Goal: Register for event/course: Sign up to attend an event or enroll in a course

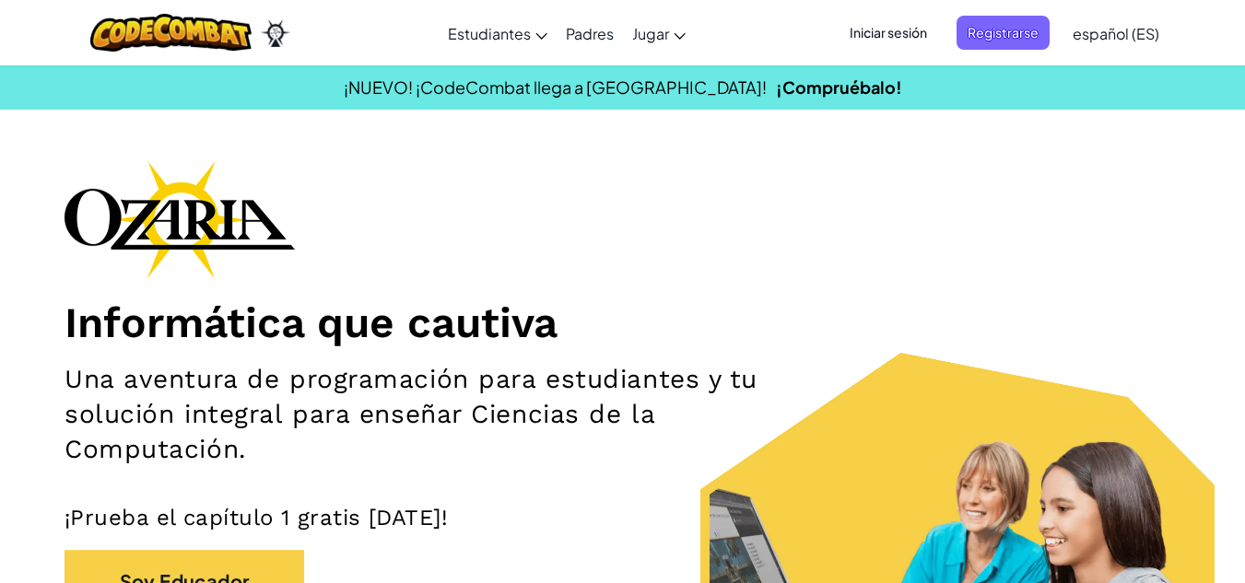
click at [338, 226] on div "Informática que cautiva Una aventura de programación para estudiantes y tu solu…" at bounding box center [623, 432] width 1116 height 544
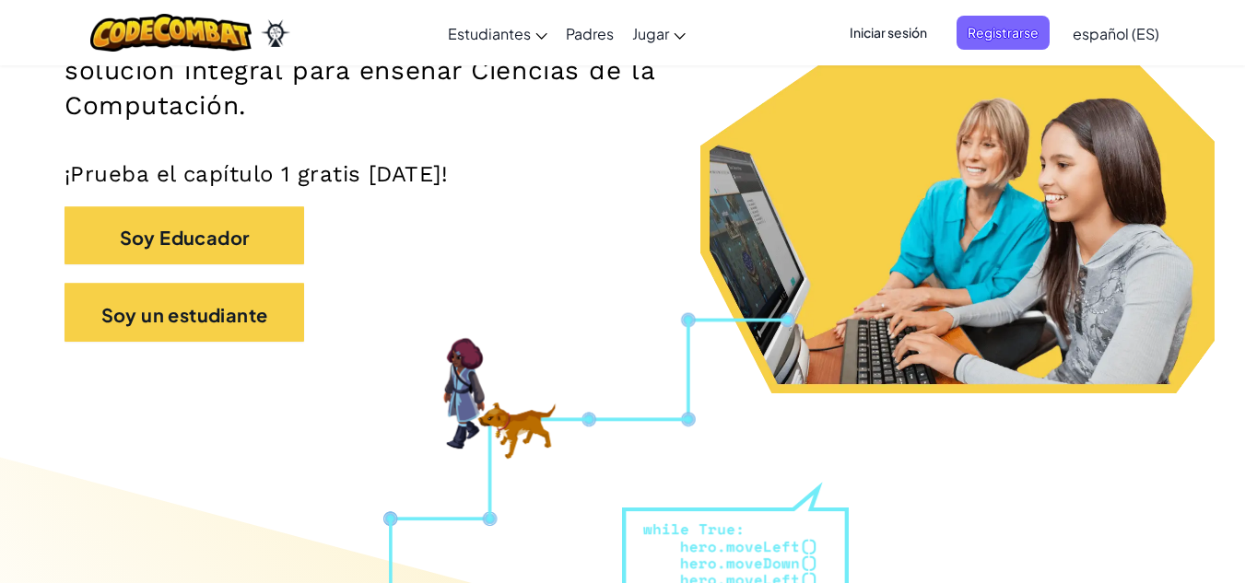
scroll to position [345, 0]
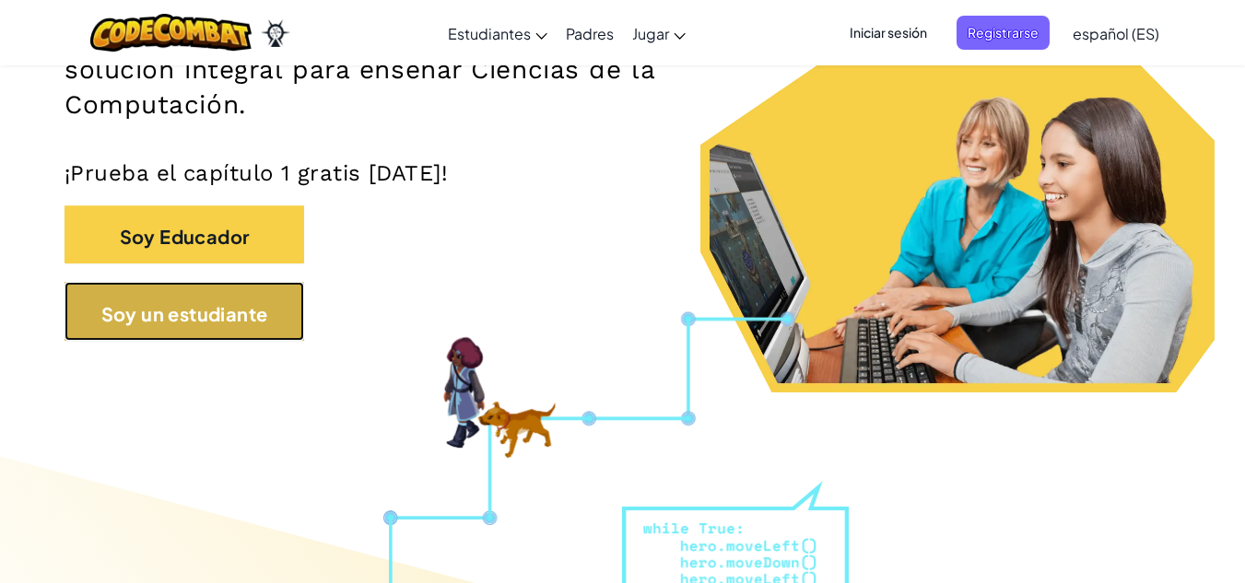
click at [257, 309] on font "Soy un estudiante" at bounding box center [184, 312] width 167 height 23
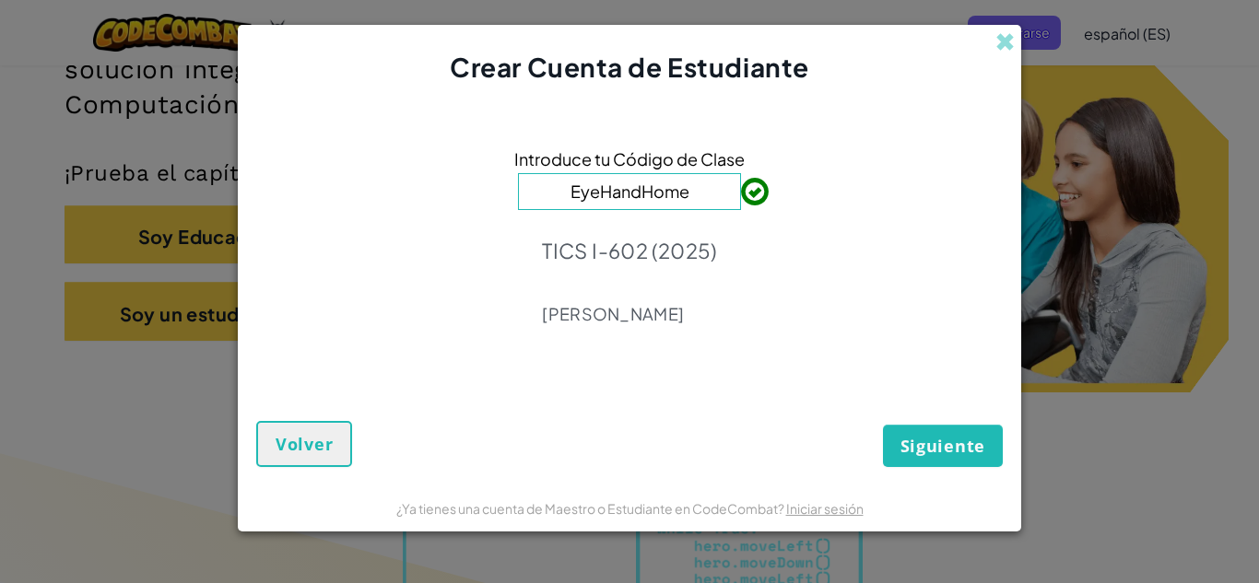
type input "EyeHandHome"
click at [876, 429] on div "Siguiente Volver" at bounding box center [629, 424] width 747 height 88
click at [948, 448] on font "Siguiente" at bounding box center [943, 446] width 85 height 22
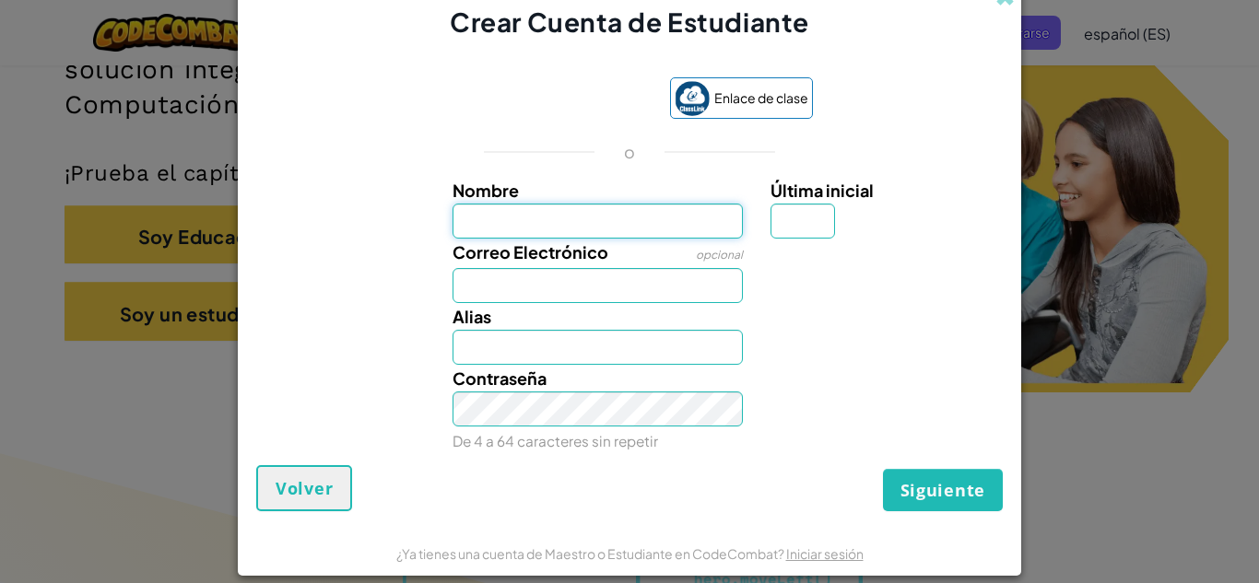
click at [482, 214] on input "Nombre" at bounding box center [598, 221] width 291 height 35
type input "[PERSON_NAME]"
click at [491, 281] on input "Correo Electrónico" at bounding box center [598, 285] width 291 height 35
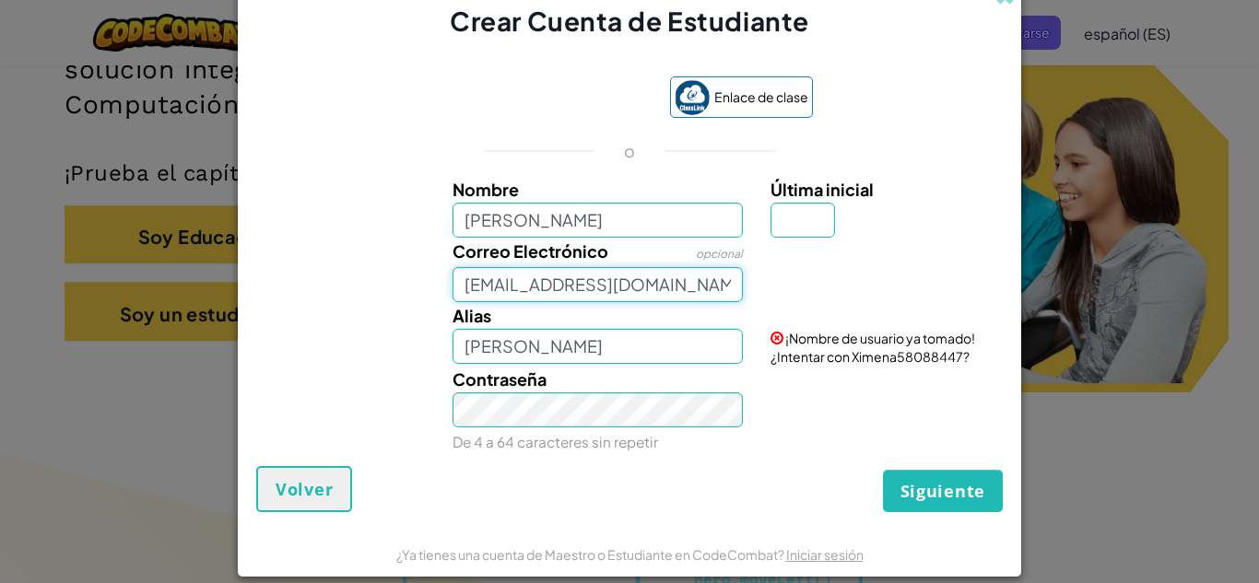
type input "[EMAIL_ADDRESS][DOMAIN_NAME]"
click at [537, 217] on input "[PERSON_NAME]" at bounding box center [598, 220] width 291 height 35
type input "[PERSON_NAME]"
click at [773, 214] on input "Última inicial" at bounding box center [803, 220] width 65 height 35
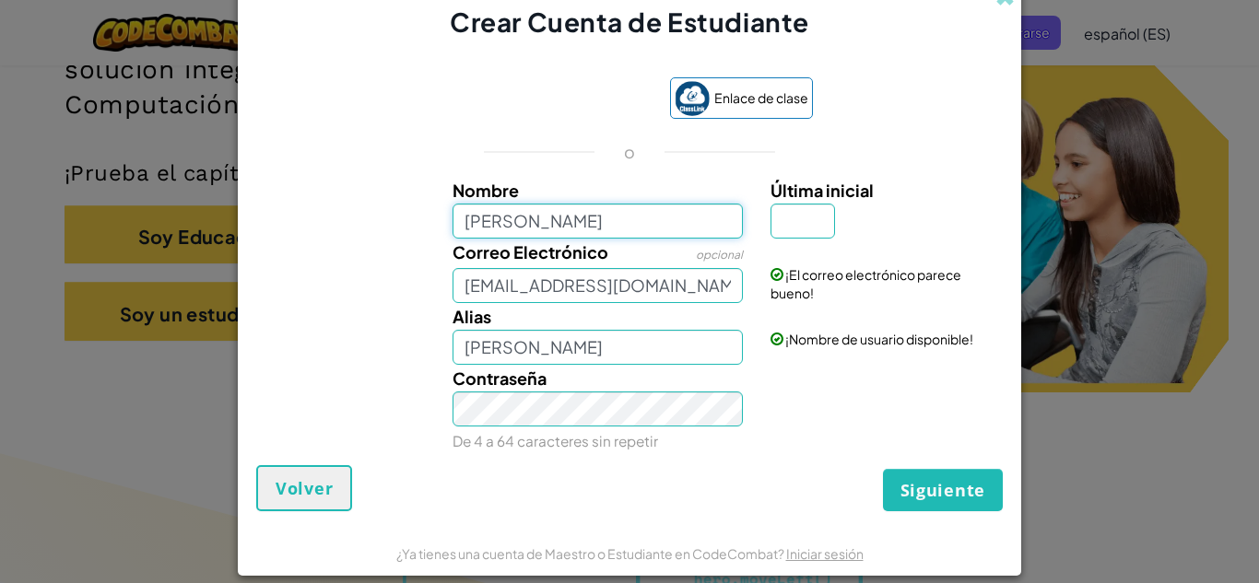
click at [656, 218] on input "[PERSON_NAME]" at bounding box center [598, 221] width 291 height 35
type input "[PERSON_NAME]"
click at [785, 218] on input "Última inicial" at bounding box center [803, 221] width 65 height 35
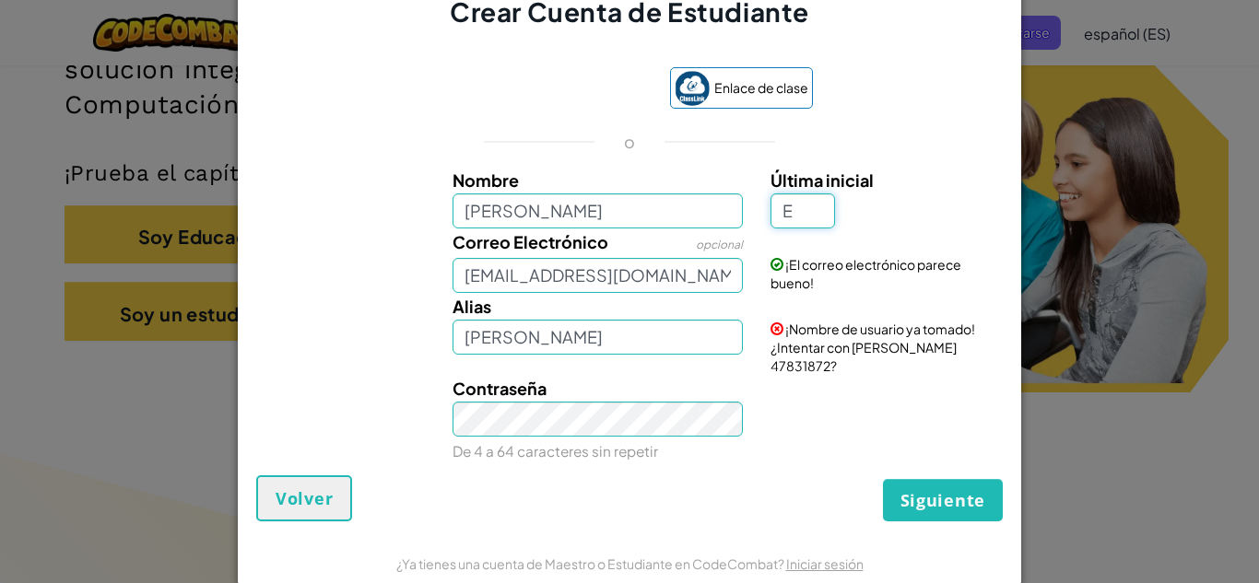
type input "E"
click at [637, 227] on input "[PERSON_NAME]" at bounding box center [598, 211] width 291 height 35
click at [540, 346] on input "[PERSON_NAME] E" at bounding box center [598, 337] width 291 height 35
type input "[PERSON_NAME]"
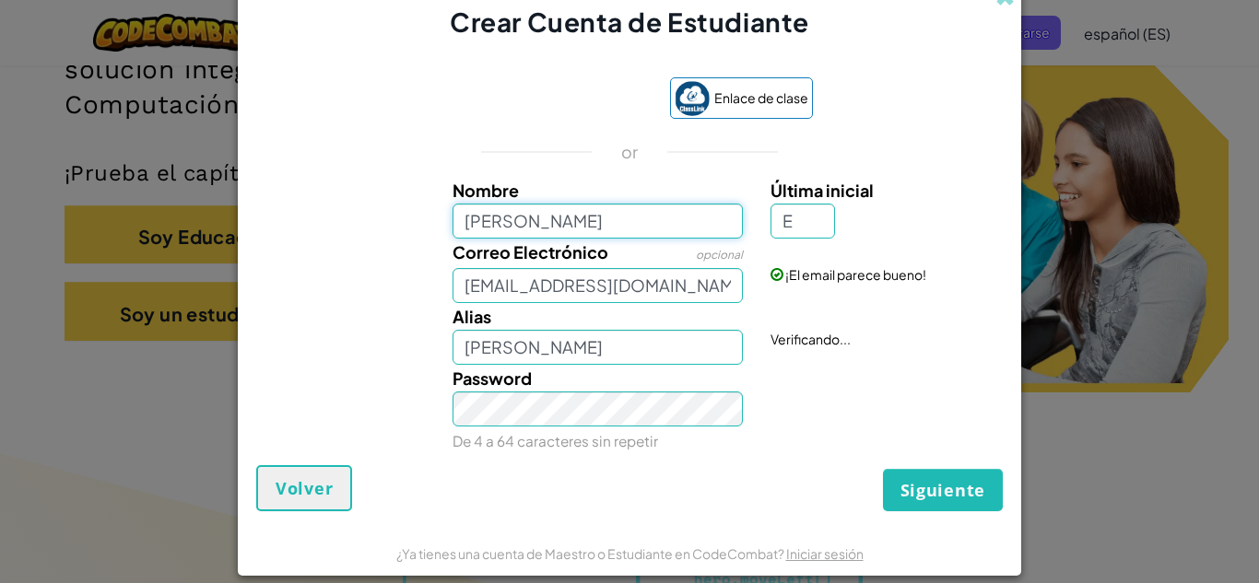
click at [537, 221] on input "[PERSON_NAME]" at bounding box center [598, 221] width 291 height 35
type input "[PERSON_NAME]"
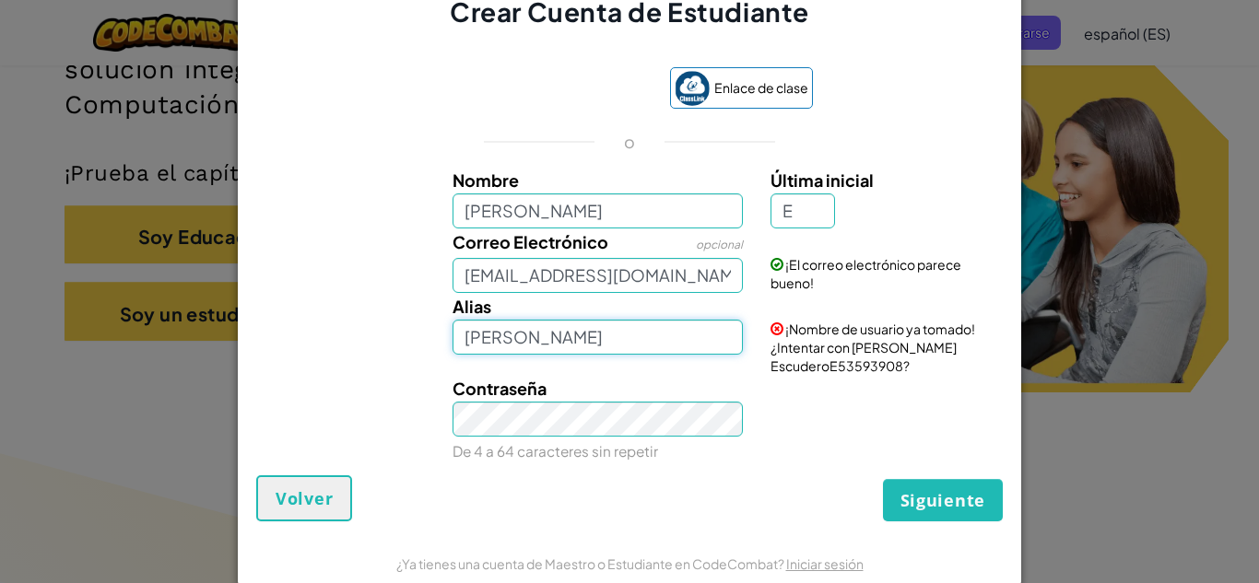
click at [615, 337] on input "[PERSON_NAME]" at bounding box center [598, 337] width 291 height 35
type input "[PERSON_NAME]"
click at [600, 222] on input "[PERSON_NAME]" at bounding box center [598, 211] width 291 height 35
click at [794, 211] on input "E" at bounding box center [803, 211] width 65 height 35
type input "X"
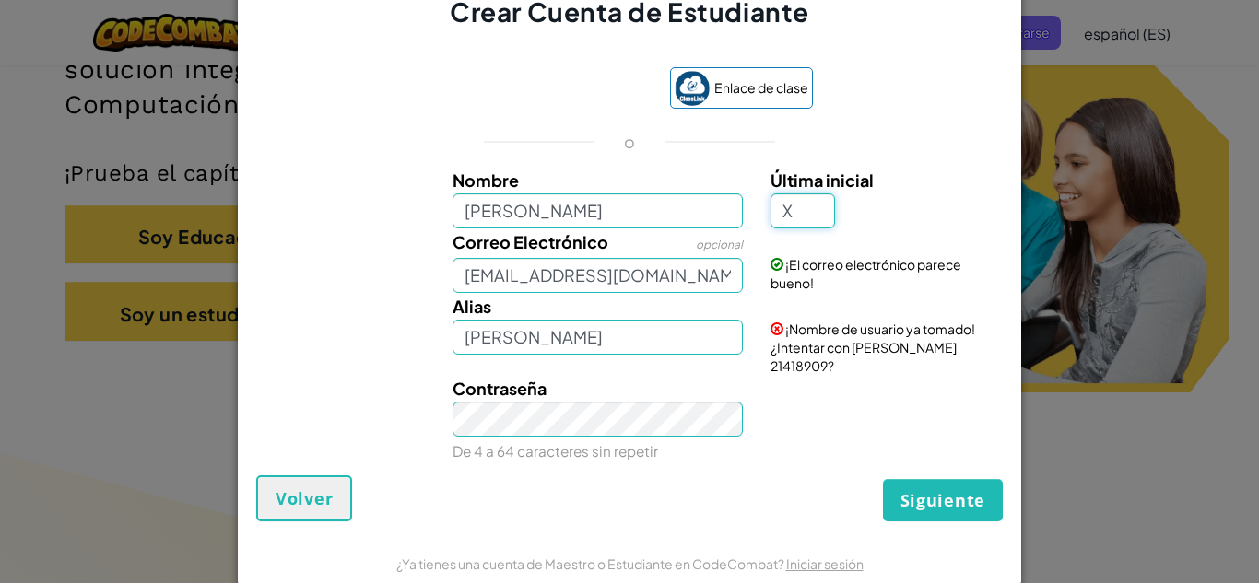
click at [794, 211] on input "X" at bounding box center [803, 211] width 65 height 35
type input "E"
click at [595, 222] on input "[PERSON_NAME]" at bounding box center [598, 211] width 291 height 35
type input "[PERSON_NAME]"
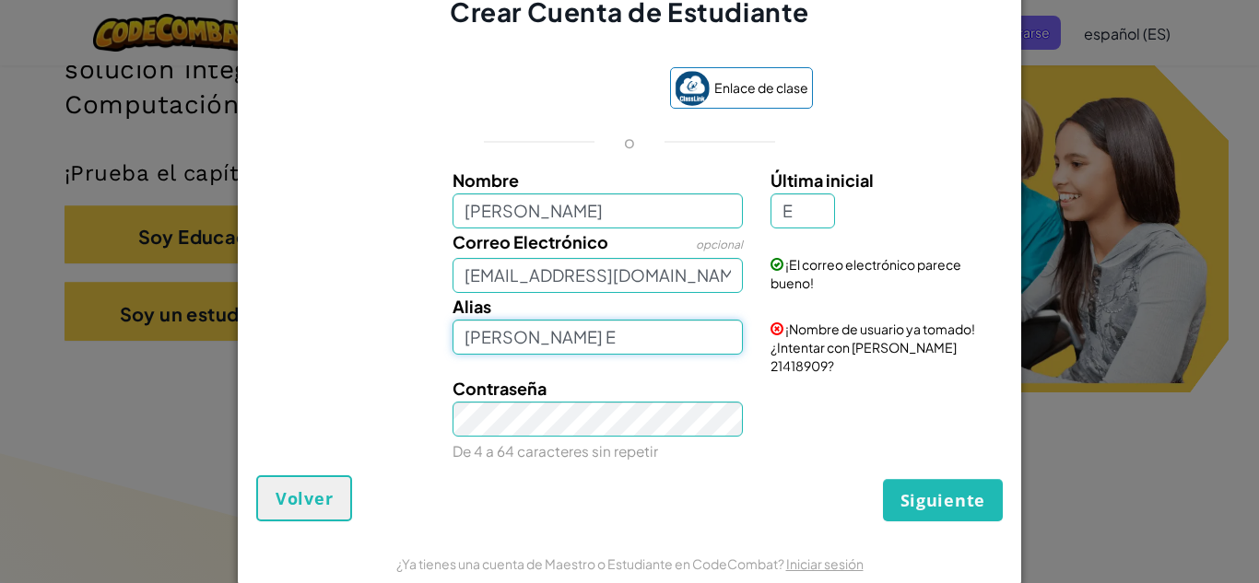
click at [702, 333] on input "[PERSON_NAME] E" at bounding box center [598, 337] width 291 height 35
type input "[PERSON_NAME]"
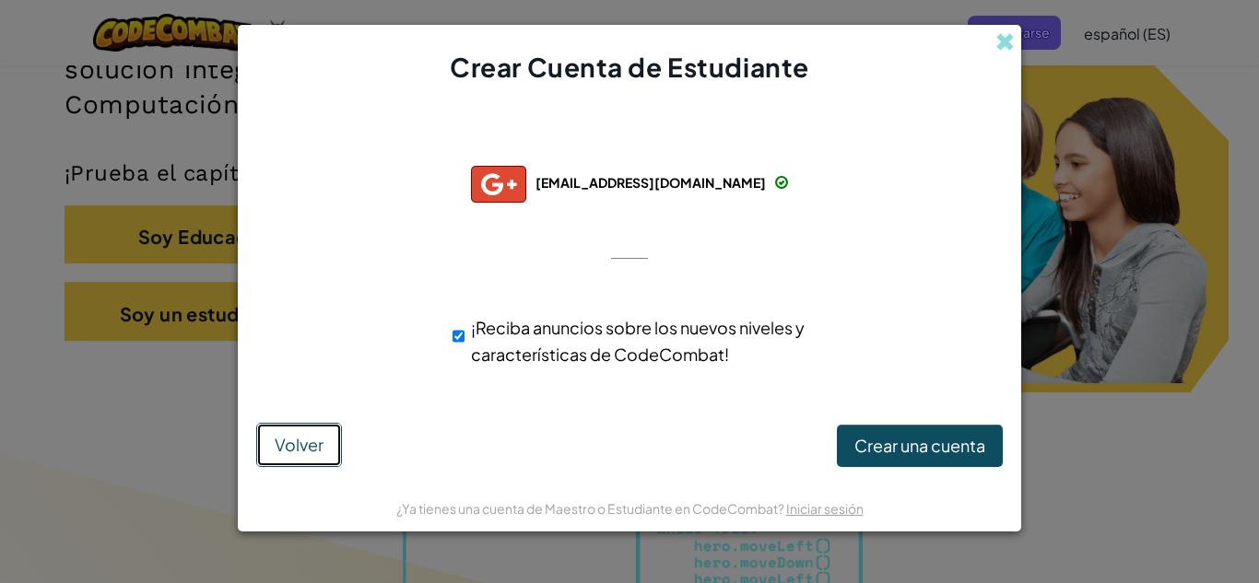
click at [320, 443] on font "Volver" at bounding box center [299, 444] width 49 height 21
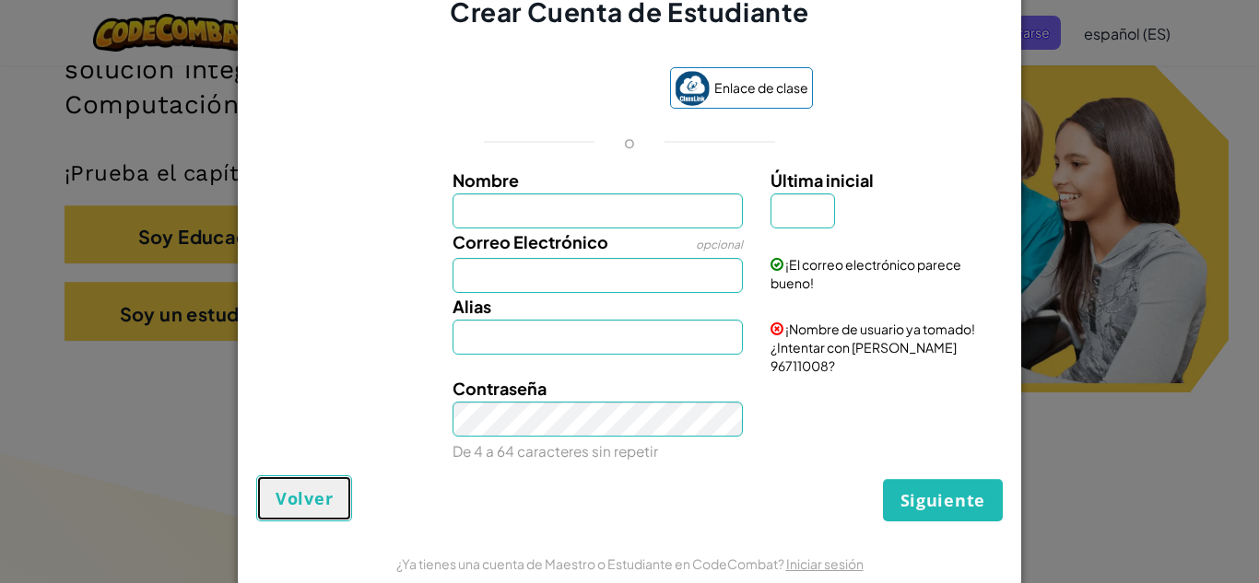
click at [277, 492] on font "Volver" at bounding box center [304, 499] width 57 height 22
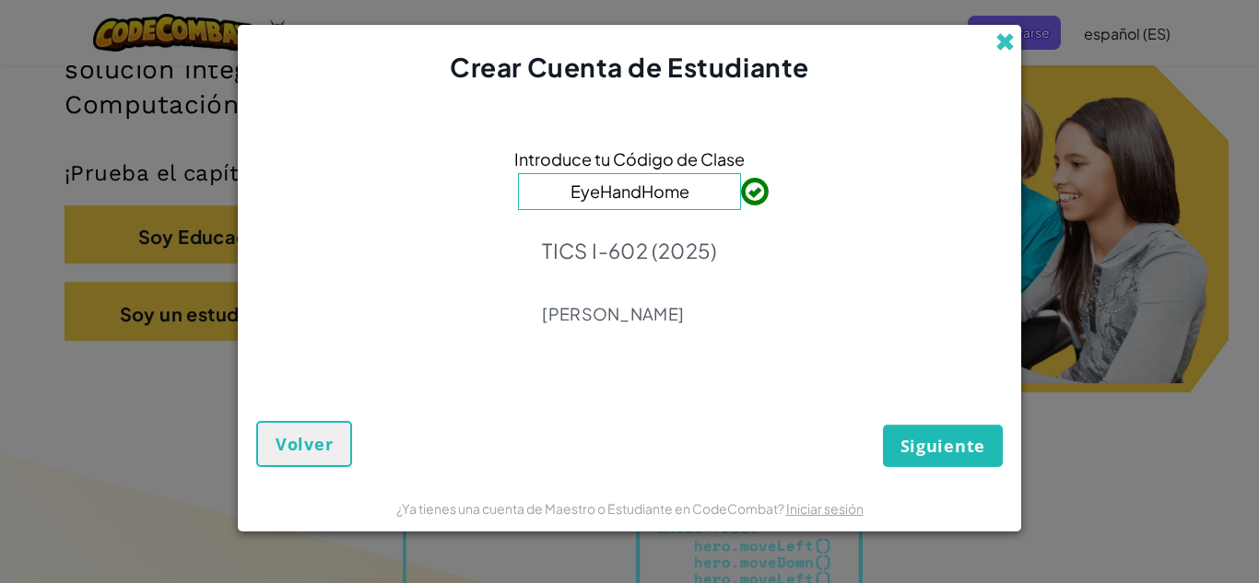
click at [1008, 32] on span at bounding box center [1004, 41] width 19 height 19
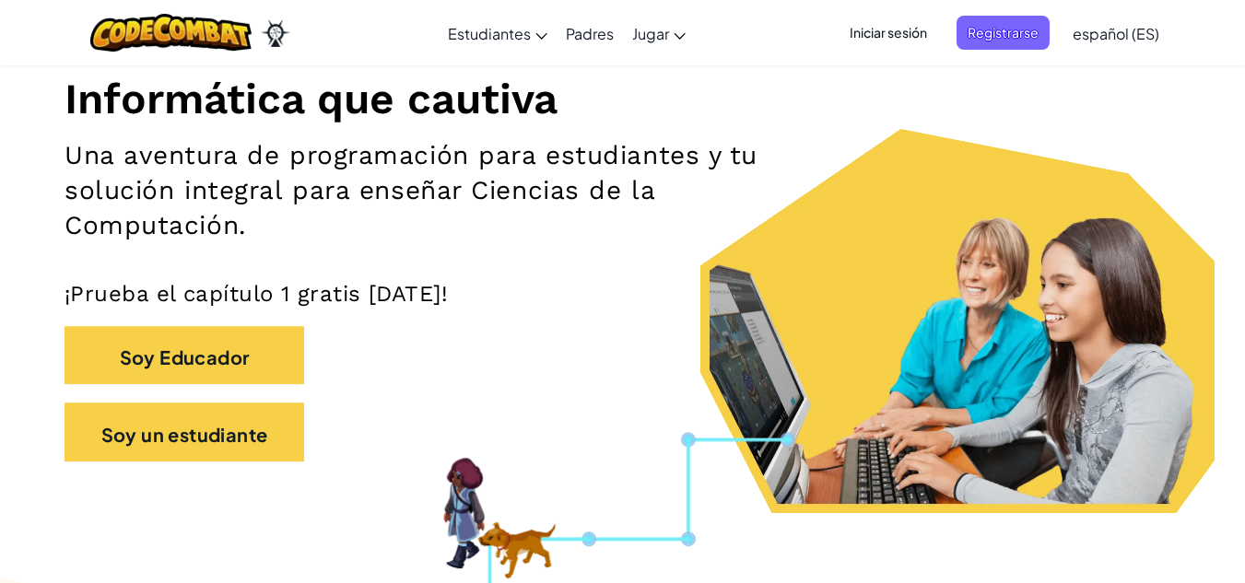
scroll to position [329, 0]
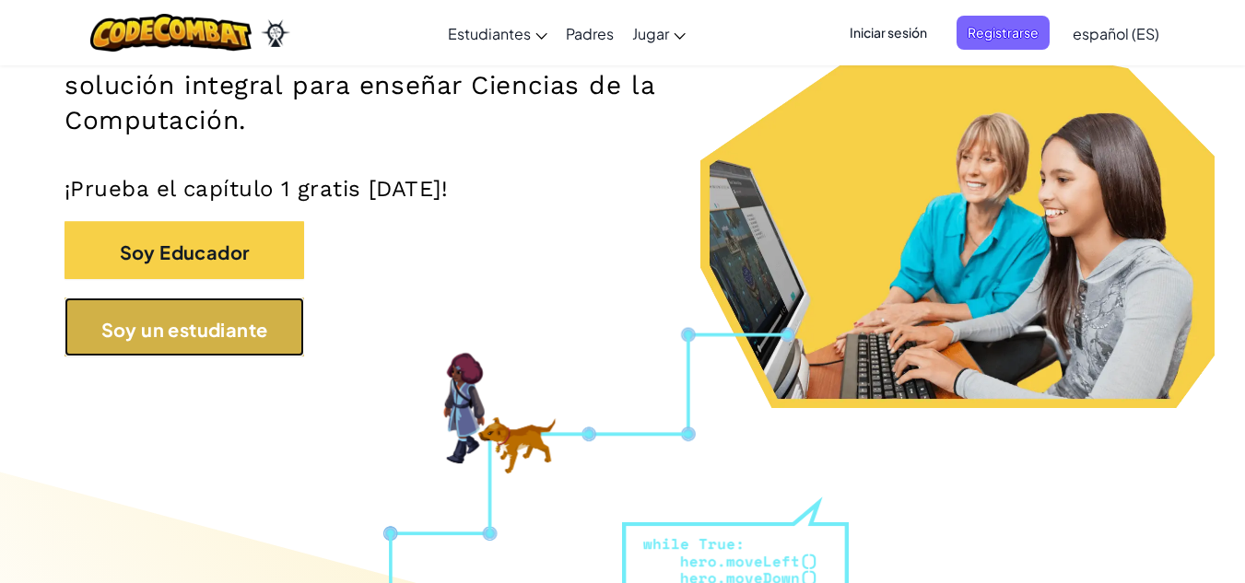
click at [171, 339] on font "Soy un estudiante" at bounding box center [184, 328] width 167 height 23
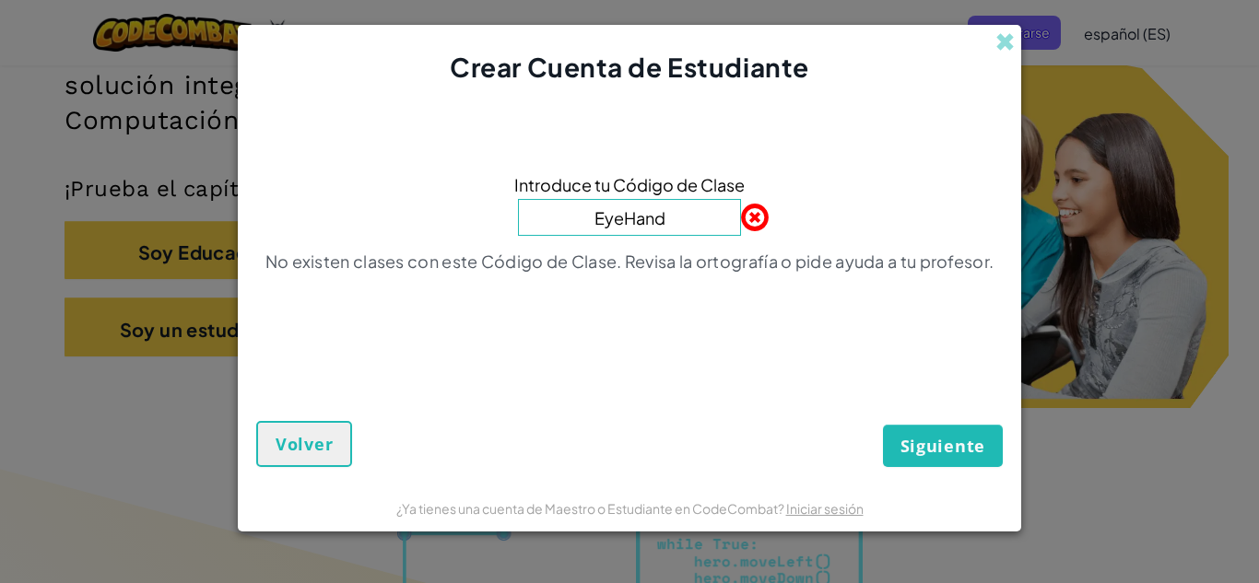
type input "EyeHandHome"
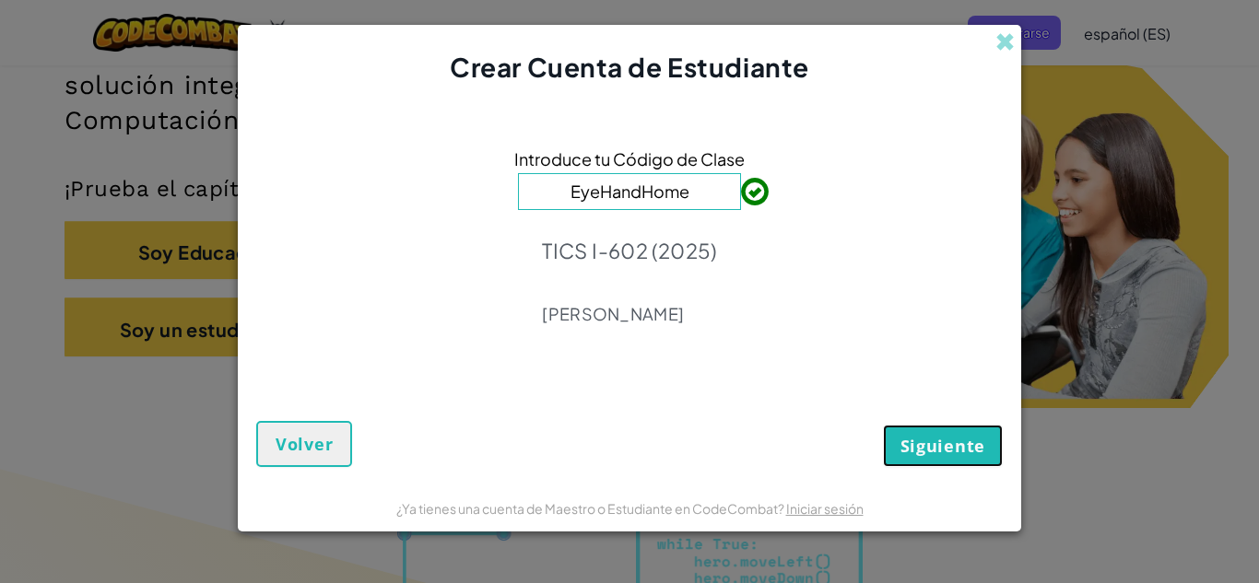
click at [898, 440] on button "Siguiente" at bounding box center [943, 446] width 120 height 42
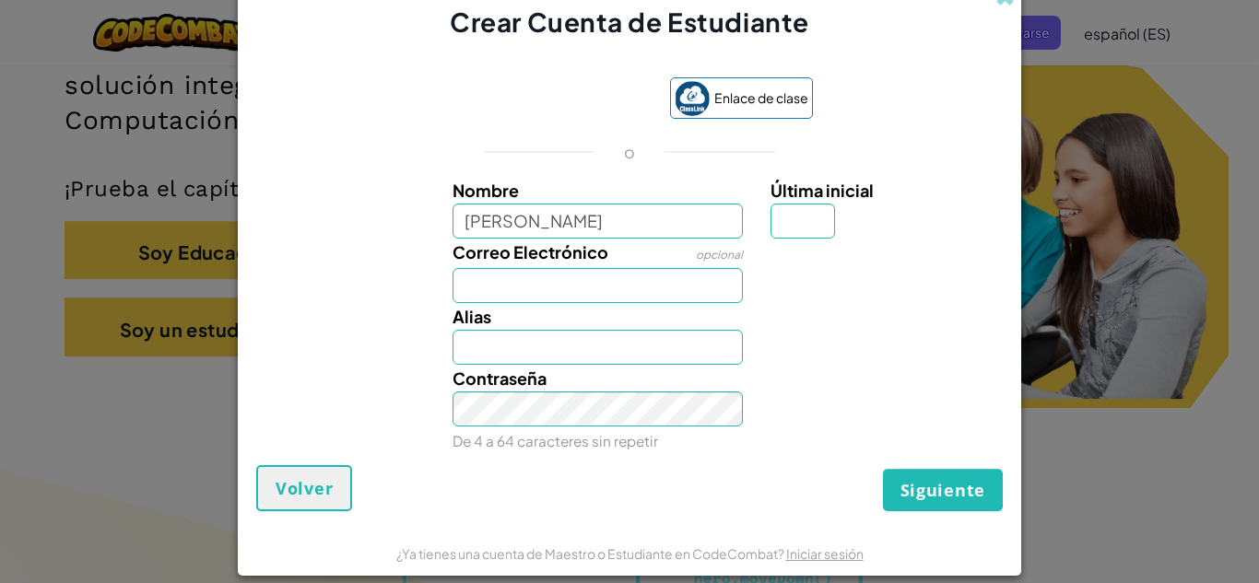
type input "[PERSON_NAME]"
click at [487, 291] on input "Correo Electrónico" at bounding box center [598, 285] width 291 height 35
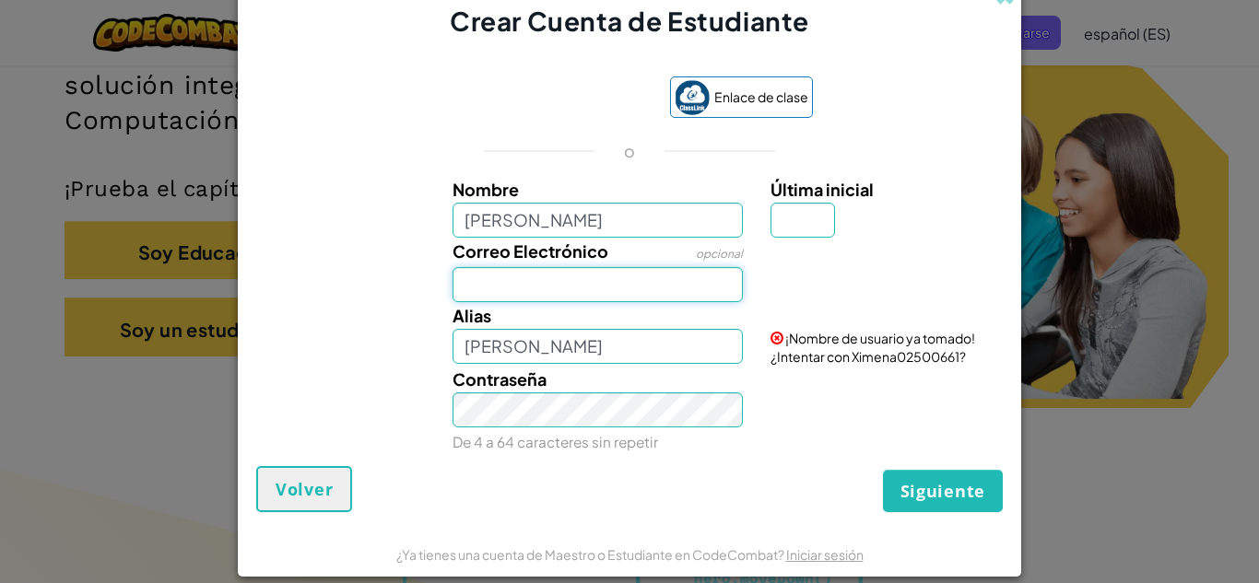
type input "[EMAIL_ADDRESS][DOMAIN_NAME]"
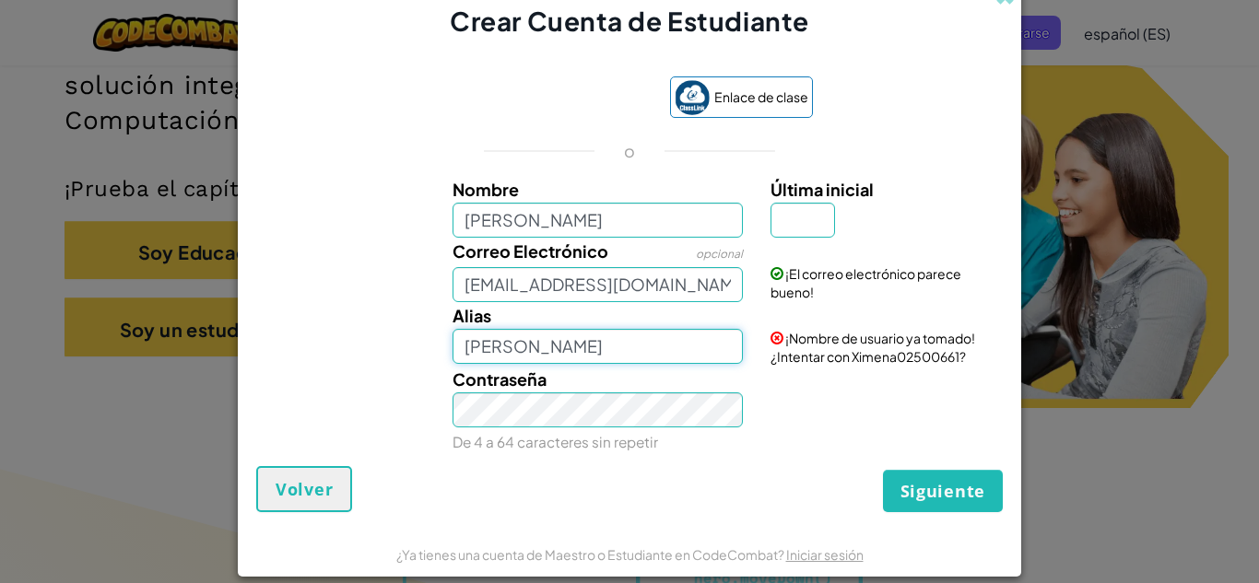
click at [536, 342] on input "[PERSON_NAME]" at bounding box center [598, 346] width 291 height 35
type input "[PERSON_NAME]"
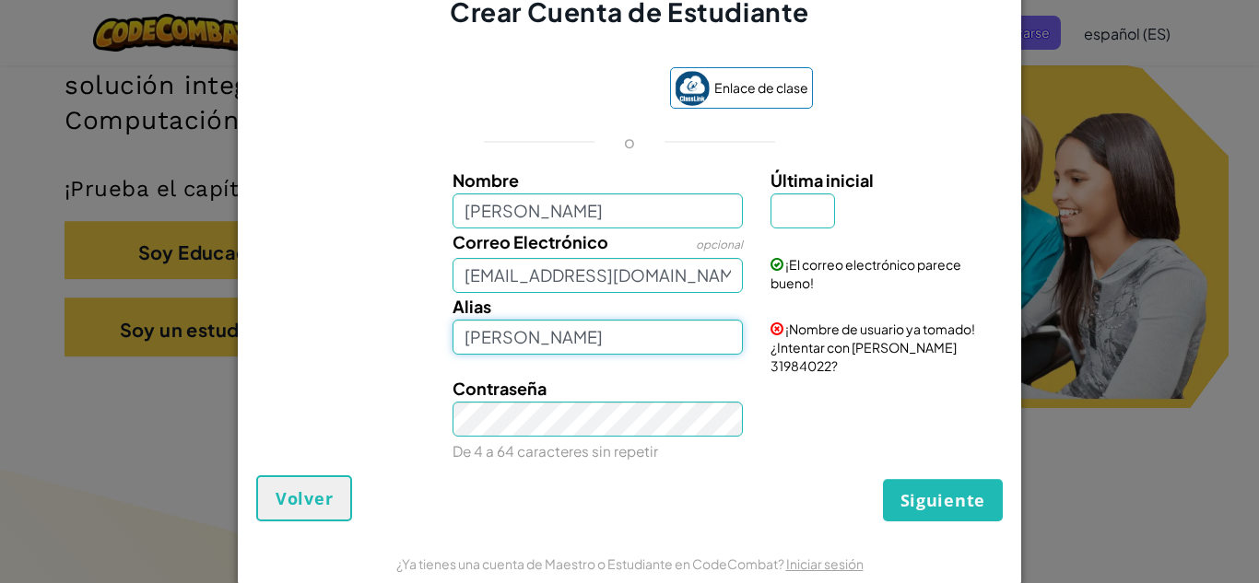
click at [518, 351] on input "[PERSON_NAME]" at bounding box center [598, 337] width 291 height 35
click at [513, 214] on input "[PERSON_NAME]" at bounding box center [598, 211] width 291 height 35
type input "X"
type input "[PERSON_NAME]"
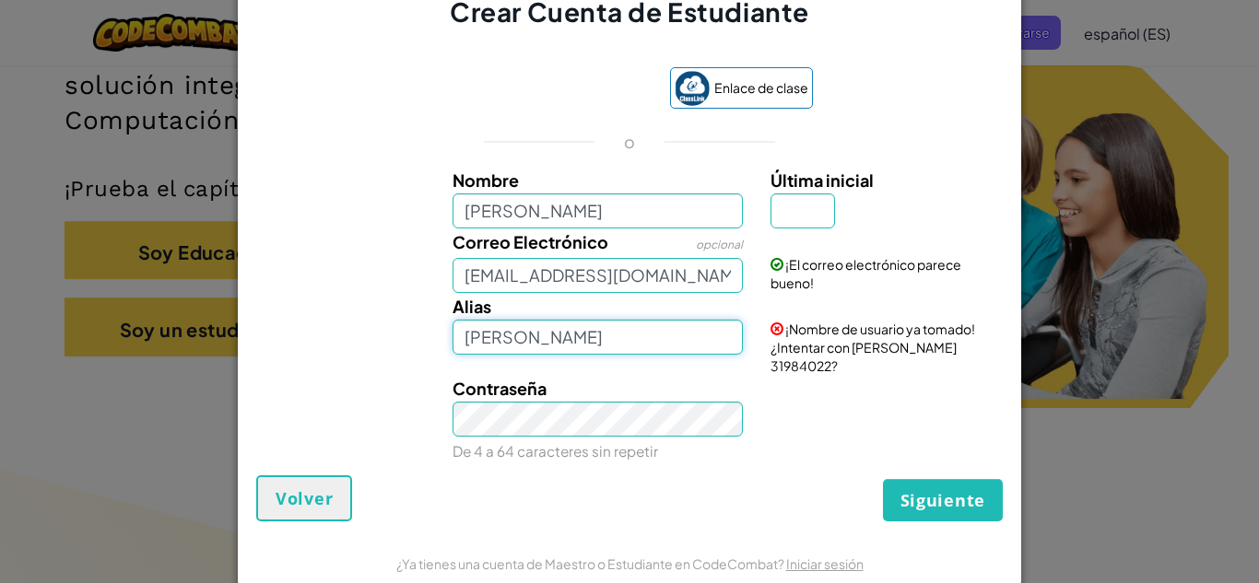
click at [528, 338] on input "[PERSON_NAME]" at bounding box center [598, 337] width 291 height 35
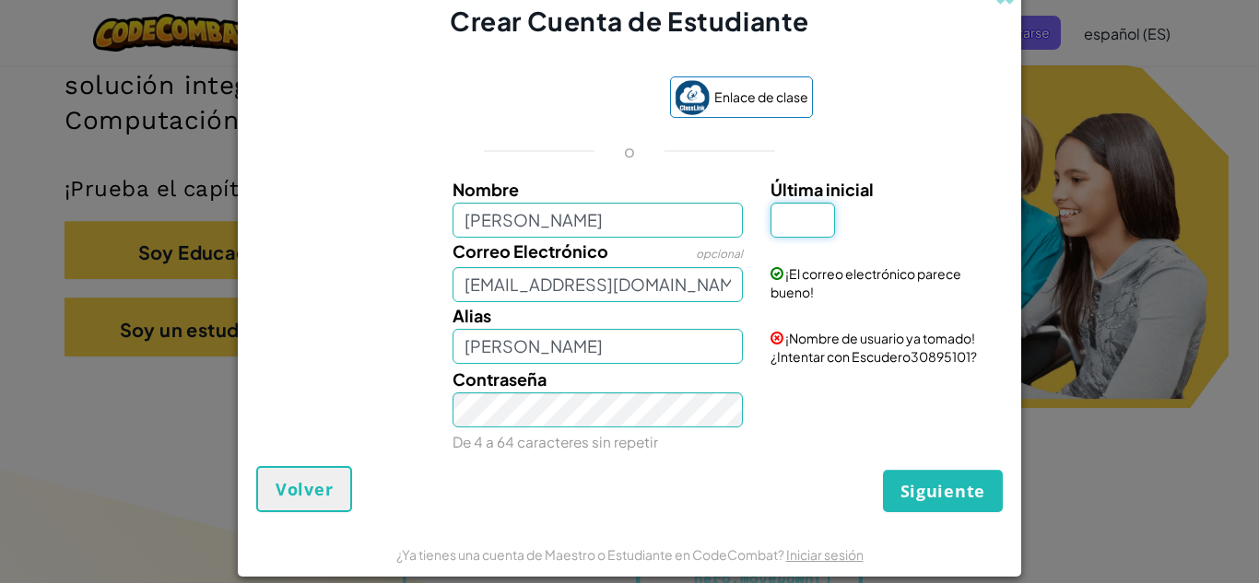
click at [771, 219] on input "Última inicial" at bounding box center [803, 220] width 65 height 35
type input "E"
type input "EscuderoE"
click at [810, 428] on div "Contraseña De 4 a 64 caracteres sin repetir" at bounding box center [629, 410] width 765 height 89
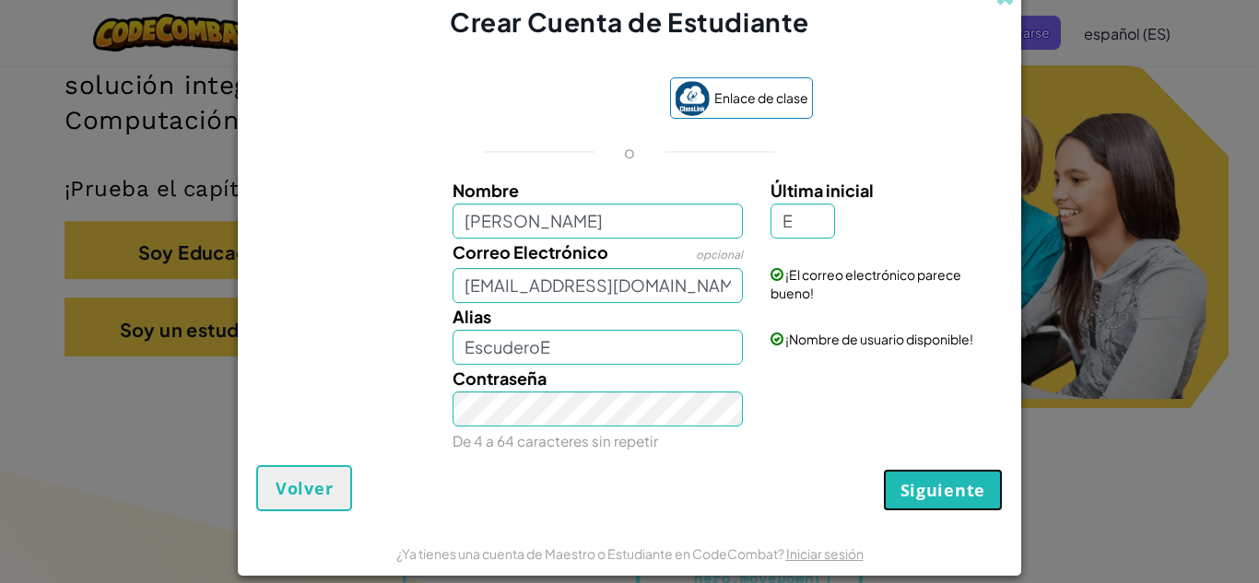
click at [906, 491] on font "Siguiente" at bounding box center [943, 490] width 85 height 22
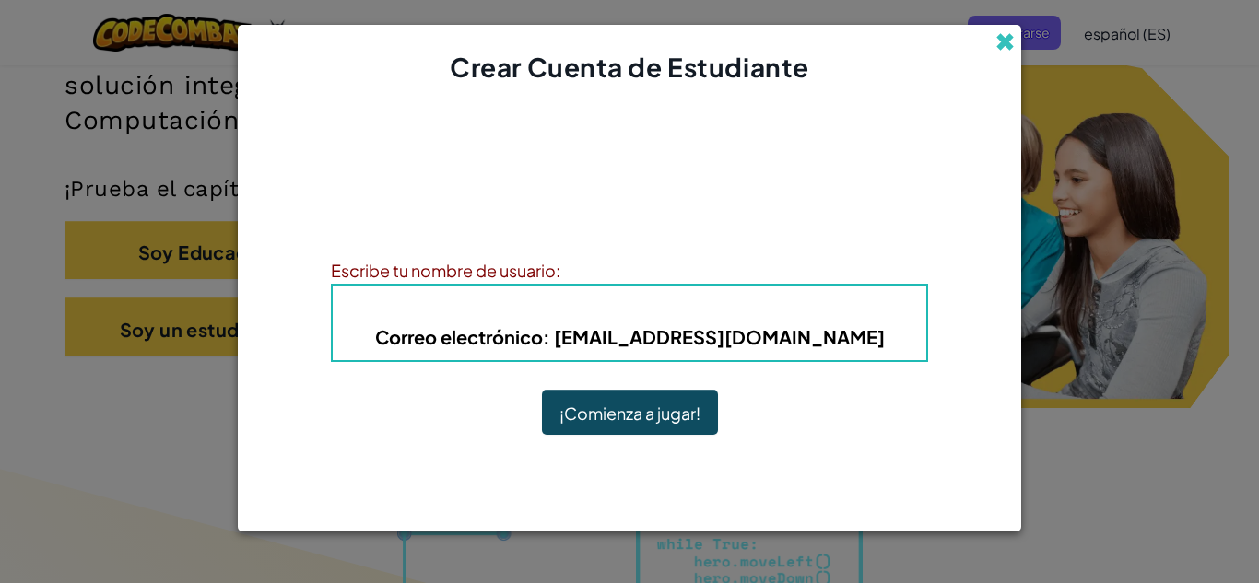
click at [1006, 38] on span at bounding box center [1004, 41] width 19 height 19
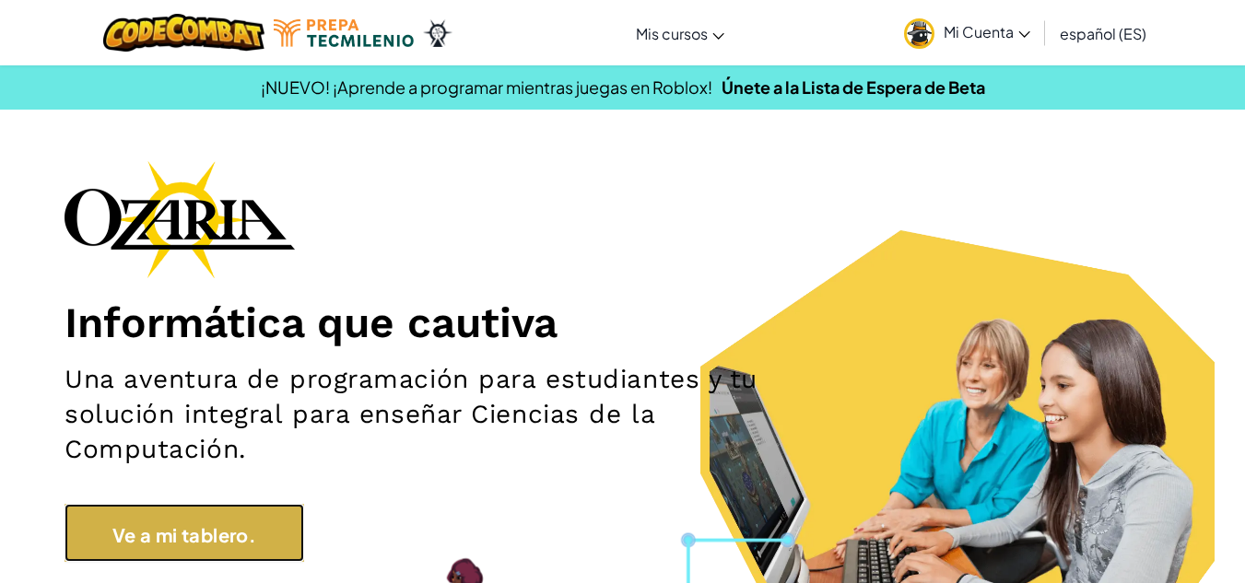
click at [112, 519] on link "Ve a mi tablero." at bounding box center [185, 533] width 240 height 59
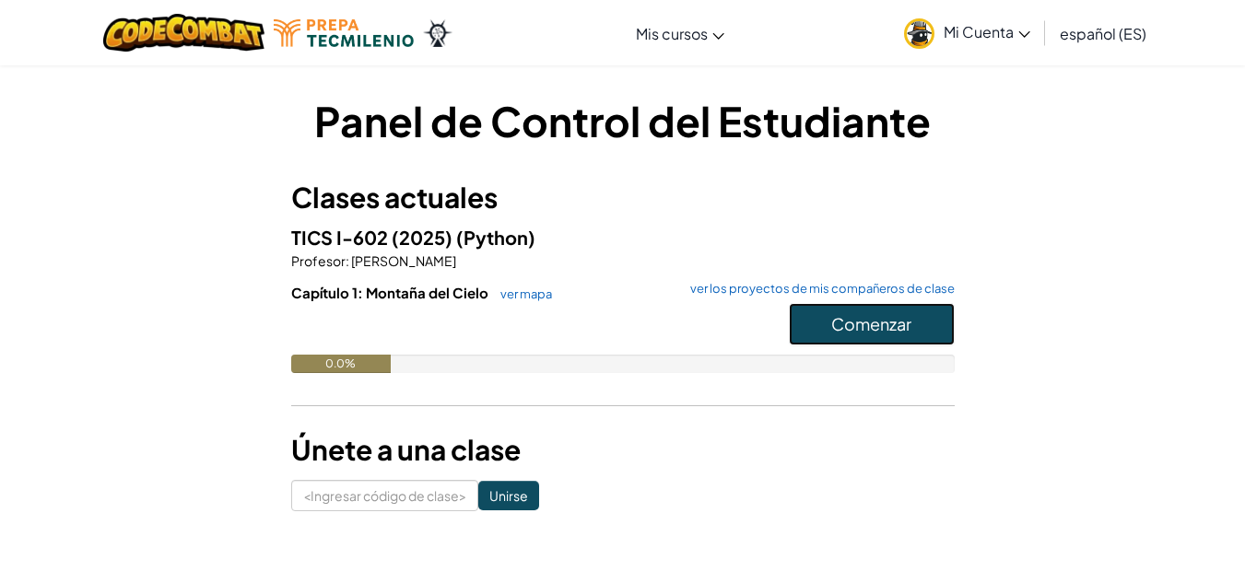
click at [857, 314] on font "Comenzar" at bounding box center [871, 323] width 80 height 21
